Goal: Use online tool/utility

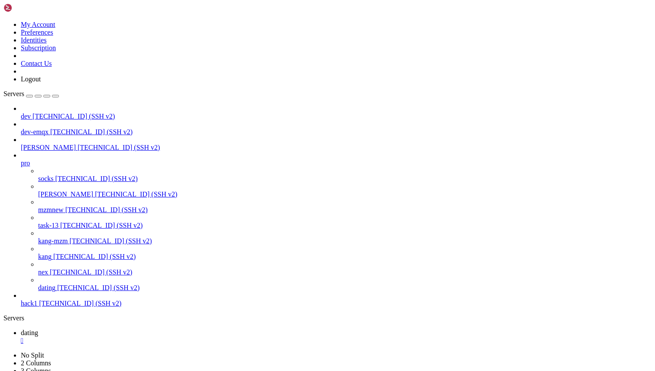
scroll to position [73118, 0]
drag, startPoint x: 265, startPoint y: 584, endPoint x: 329, endPoint y: 582, distance: 63.7
copy x-row "oss://dating-app"
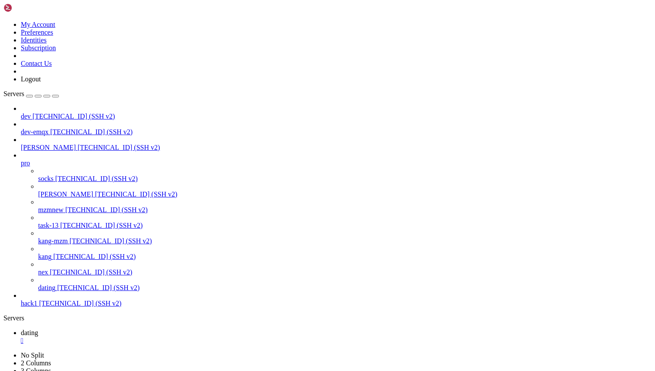
scroll to position [82440, 0]
